Goal: Task Accomplishment & Management: Manage account settings

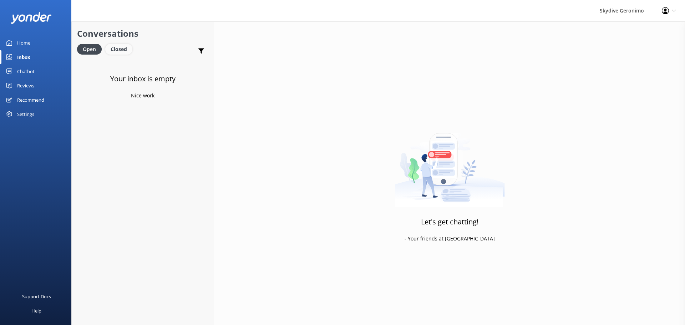
click at [122, 46] on div "Closed" at bounding box center [118, 49] width 27 height 11
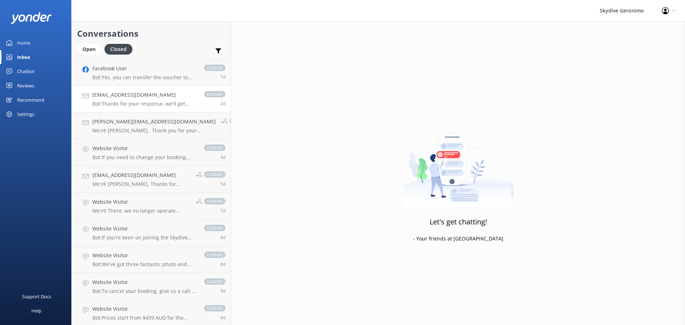
click at [171, 98] on h4 "[EMAIL_ADDRESS][DOMAIN_NAME]" at bounding box center [144, 95] width 105 height 8
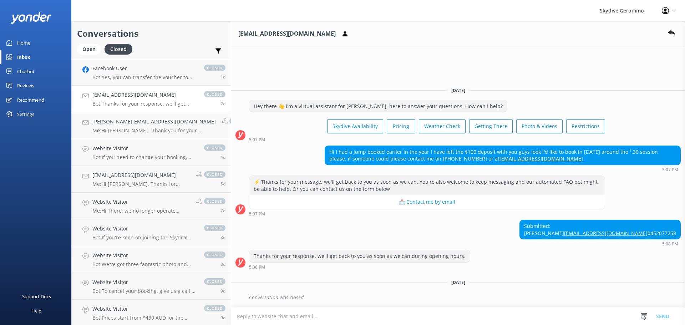
click at [32, 34] on div at bounding box center [35, 18] width 71 height 36
click at [25, 41] on div "Home" at bounding box center [23, 43] width 13 height 14
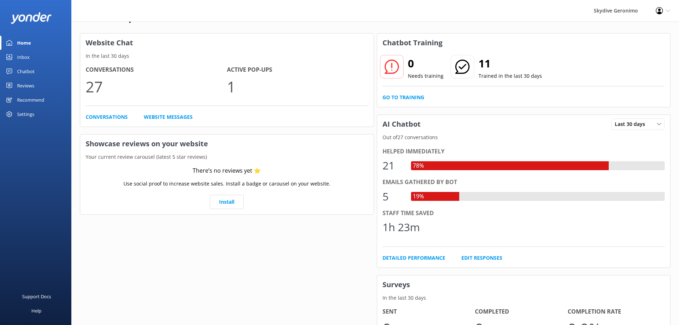
scroll to position [36, 0]
